Goal: Find specific page/section: Find specific page/section

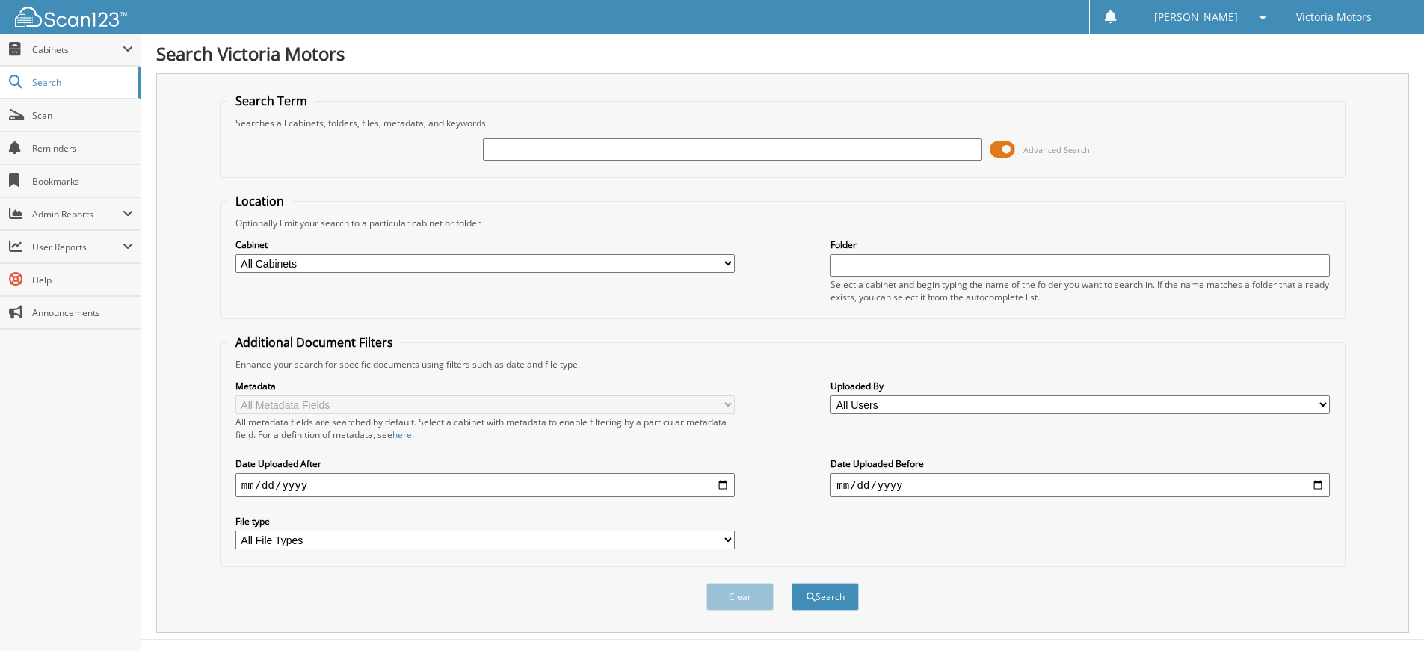
click at [510, 149] on input "text" at bounding box center [732, 149] width 499 height 22
type input "233106"
click at [803, 587] on button "Search" at bounding box center [824, 597] width 67 height 28
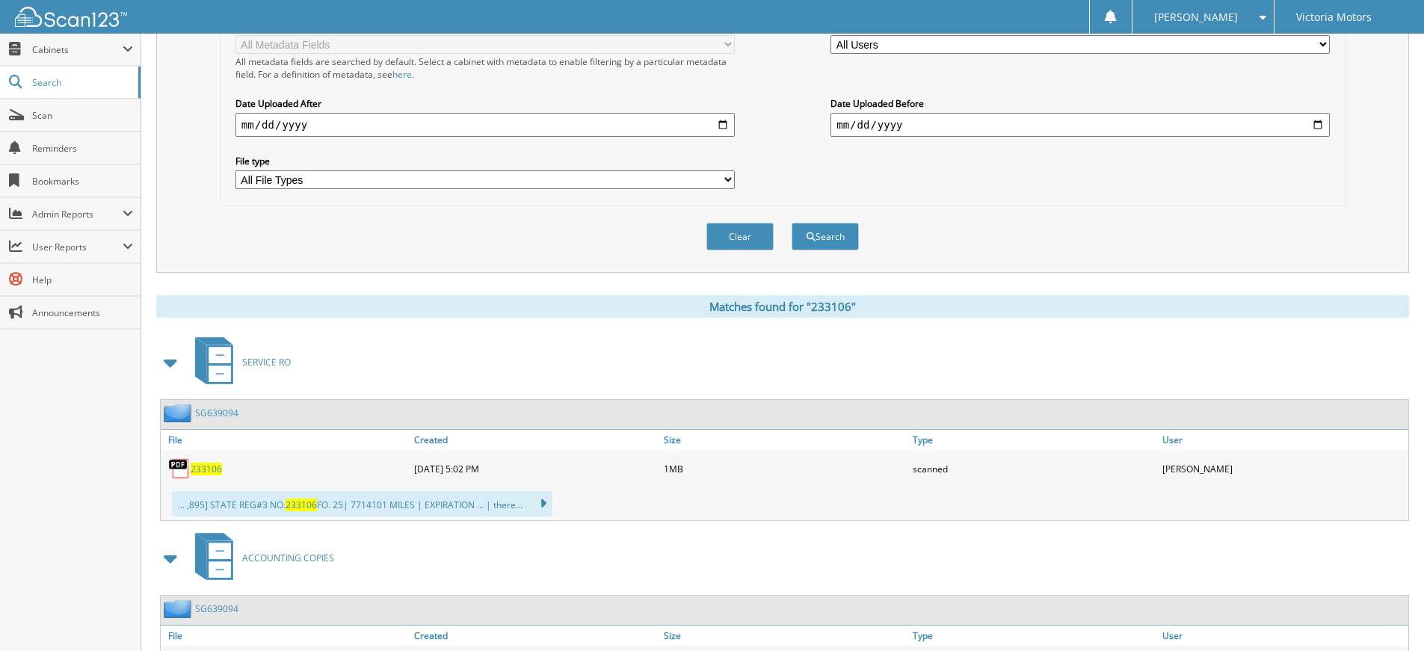
scroll to position [439, 0]
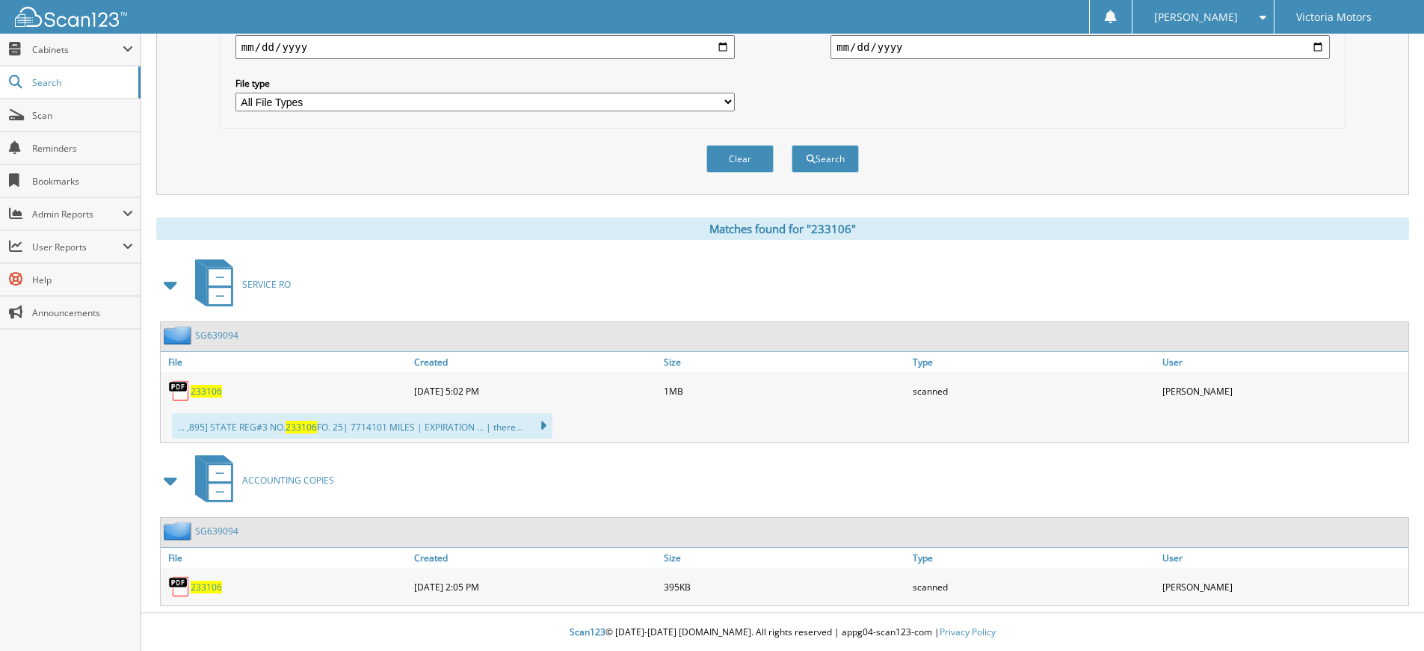
click at [214, 393] on span "233106" at bounding box center [206, 391] width 31 height 13
click at [212, 391] on span "233106" at bounding box center [206, 391] width 31 height 13
